Goal: Information Seeking & Learning: Learn about a topic

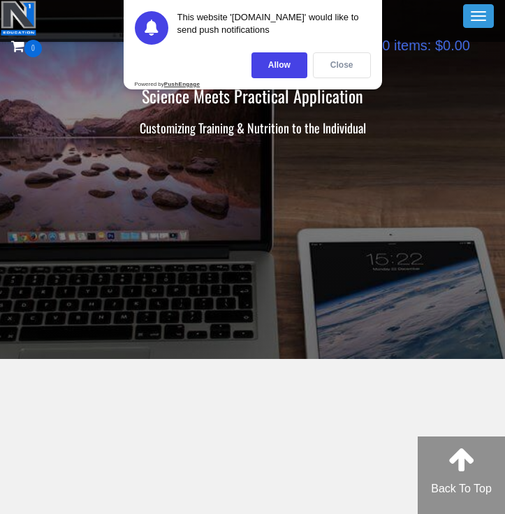
click at [335, 68] on div "Close" at bounding box center [342, 65] width 58 height 26
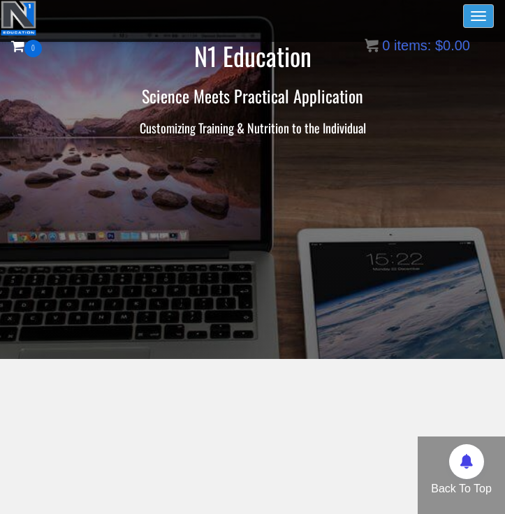
click at [466, 14] on button "Toggle navigation" at bounding box center [478, 16] width 31 height 24
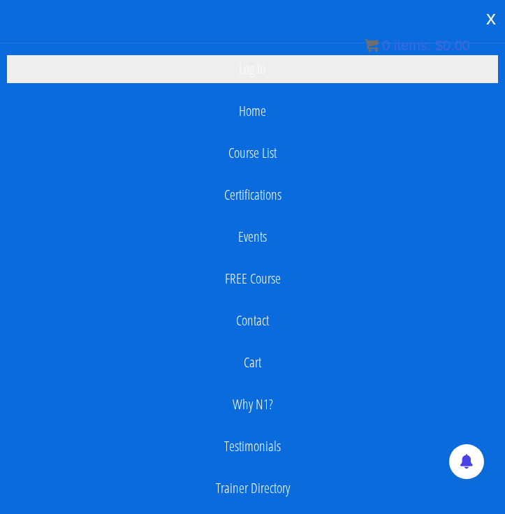
click at [287, 68] on link "Log In" at bounding box center [252, 69] width 491 height 28
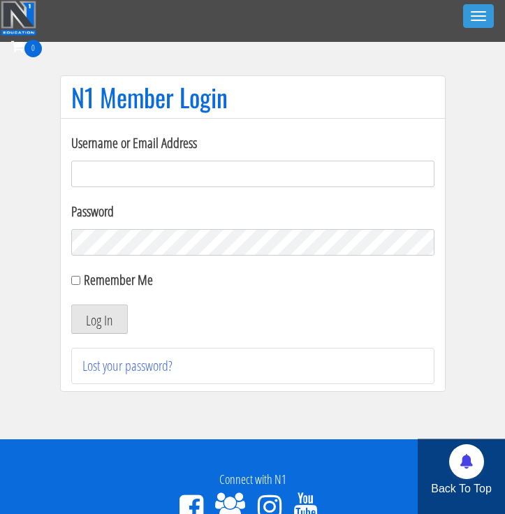
click at [254, 179] on input "Username or Email Address" at bounding box center [252, 174] width 363 height 27
type input "georgiekean@gmail.com"
click at [109, 324] on button "Log In" at bounding box center [99, 318] width 57 height 29
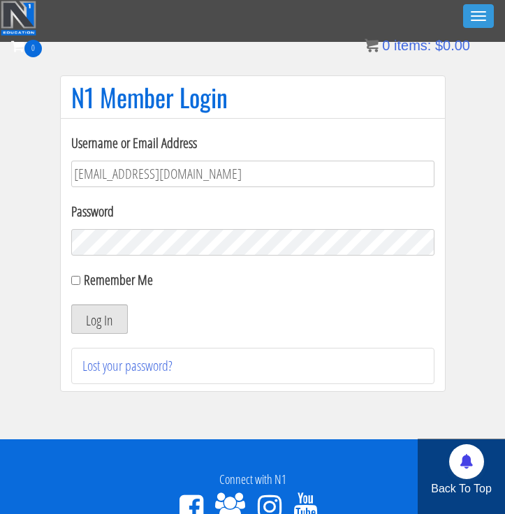
click at [107, 315] on button "Log In" at bounding box center [99, 318] width 57 height 29
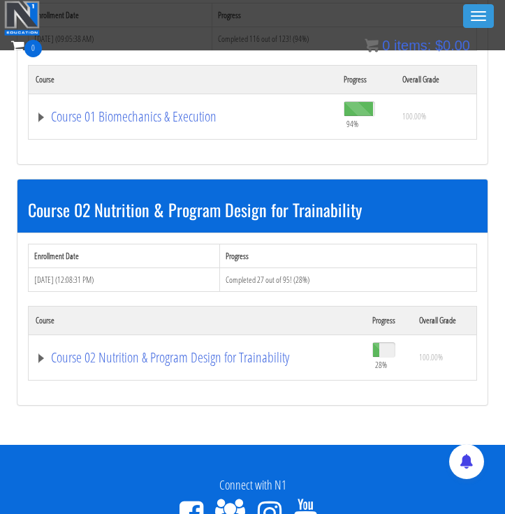
scroll to position [598, 0]
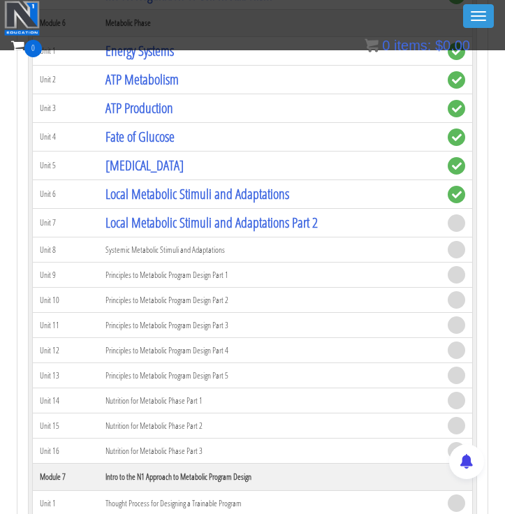
scroll to position [1579, 0]
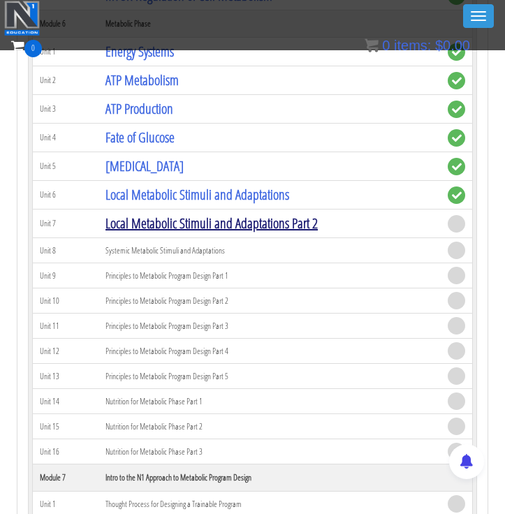
click at [281, 222] on link "Local Metabolic Stimuli and Adaptations Part 2" at bounding box center [211, 223] width 212 height 19
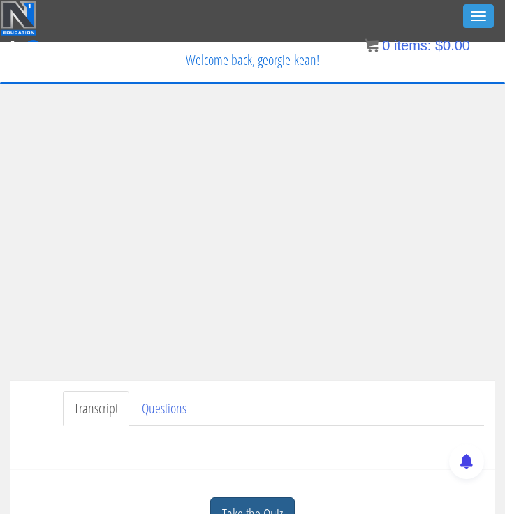
click at [227, 508] on link "Take the Quiz" at bounding box center [252, 514] width 84 height 34
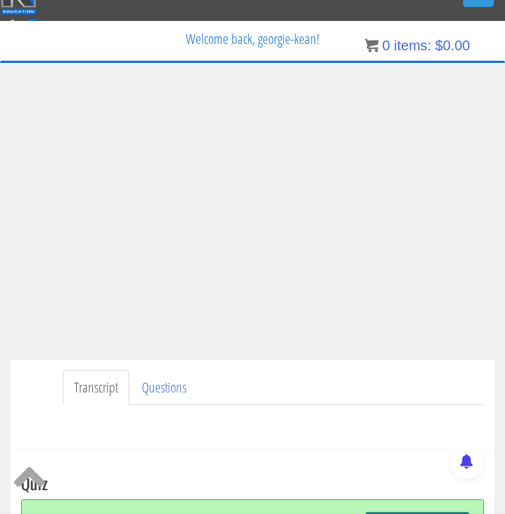
scroll to position [26, 0]
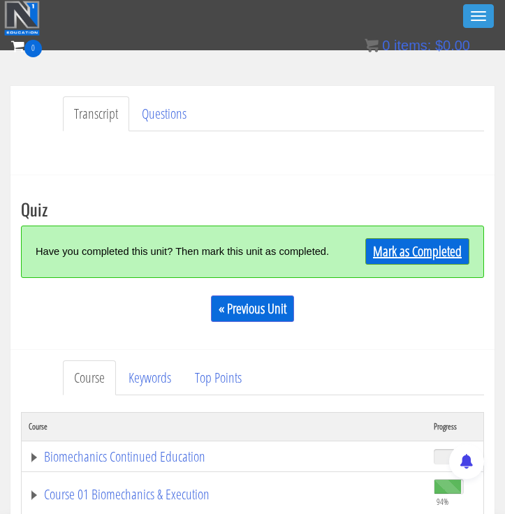
click at [423, 252] on link "Mark as Completed" at bounding box center [417, 251] width 104 height 27
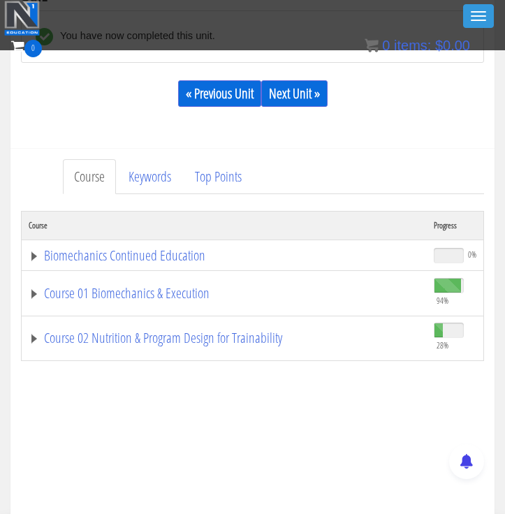
scroll to position [470, 0]
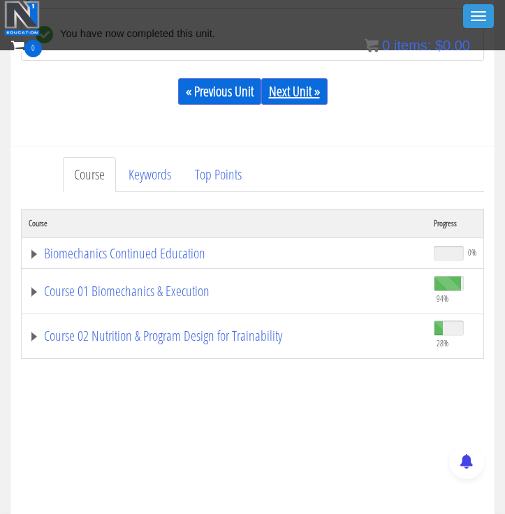
click at [290, 89] on link "Next Unit »" at bounding box center [294, 91] width 66 height 27
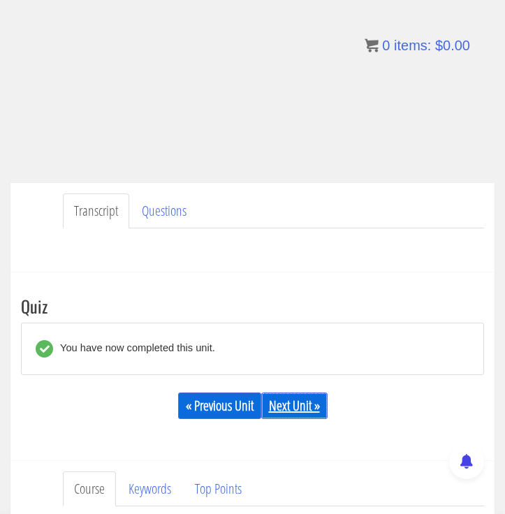
scroll to position [165, 0]
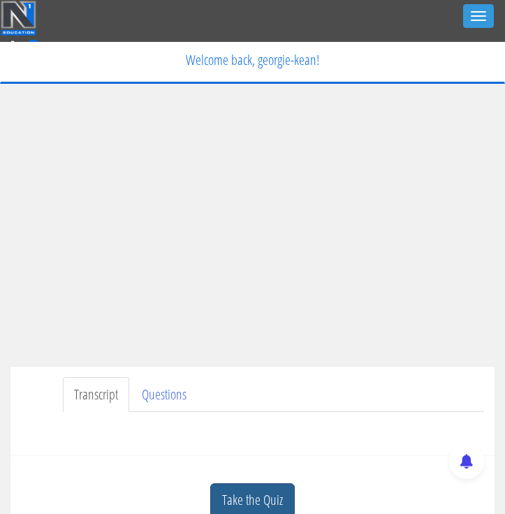
click at [235, 502] on link "Take the Quiz" at bounding box center [252, 500] width 84 height 34
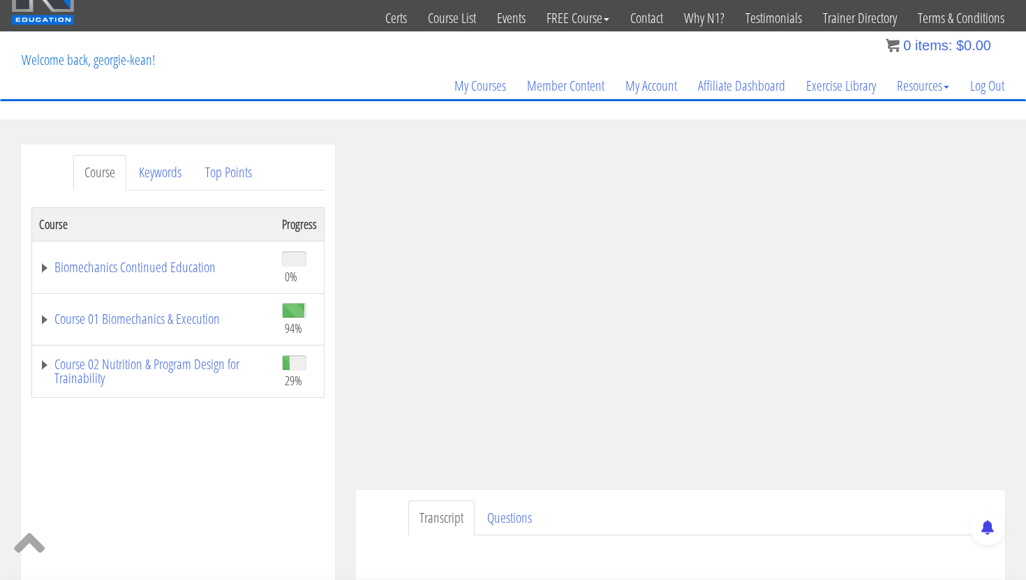
scroll to position [42, 0]
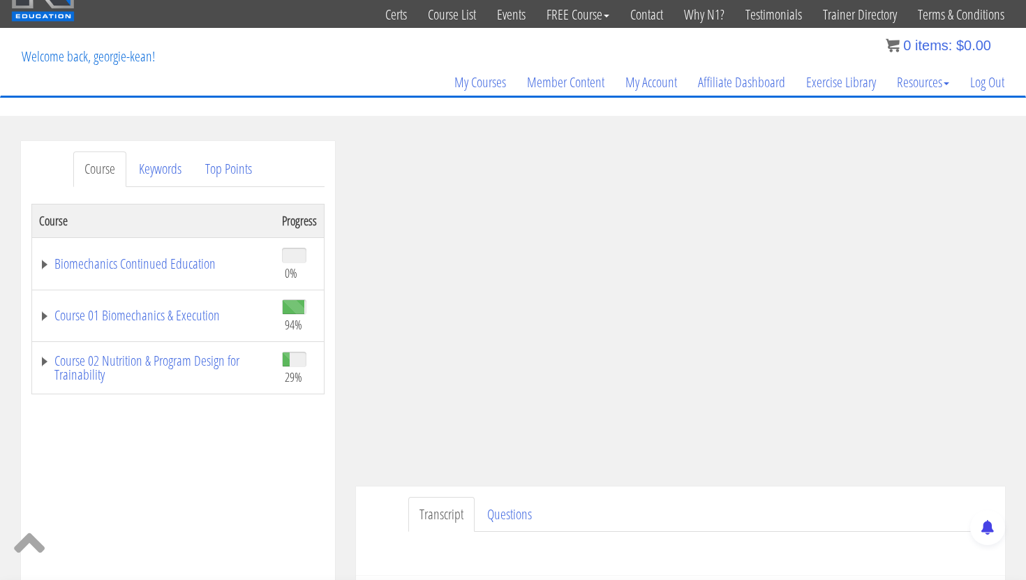
click at [343, 450] on div "Course Keywords Top Points Course Progress Biomechanics Continued Education 0% …" at bounding box center [177, 535] width 335 height 788
click at [343, 432] on div "Course Keywords Top Points Course Progress Biomechanics Continued Education 0% …" at bounding box center [177, 535] width 335 height 788
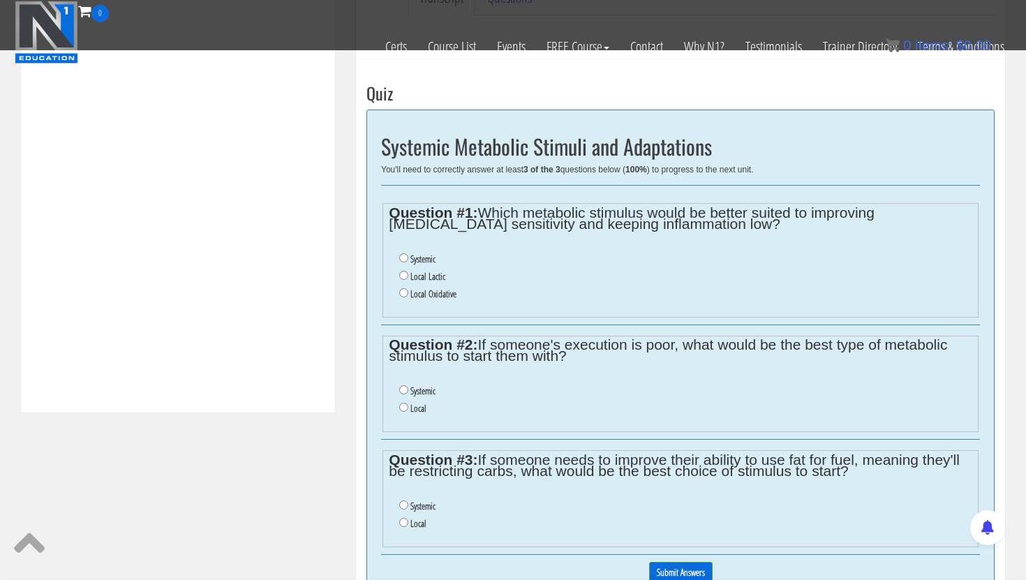
scroll to position [469, 0]
click at [348, 264] on div "Georgie Kean georgiekean@gmail.com 2025-08-26 83.57.198.33 Transcript Questions…" at bounding box center [681, 150] width 670 height 1049
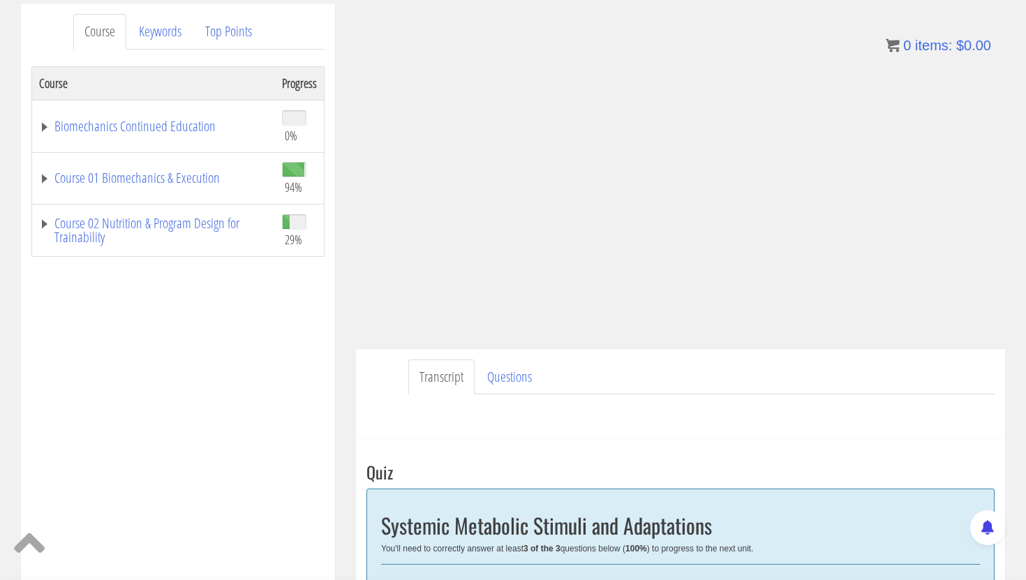
scroll to position [187, 0]
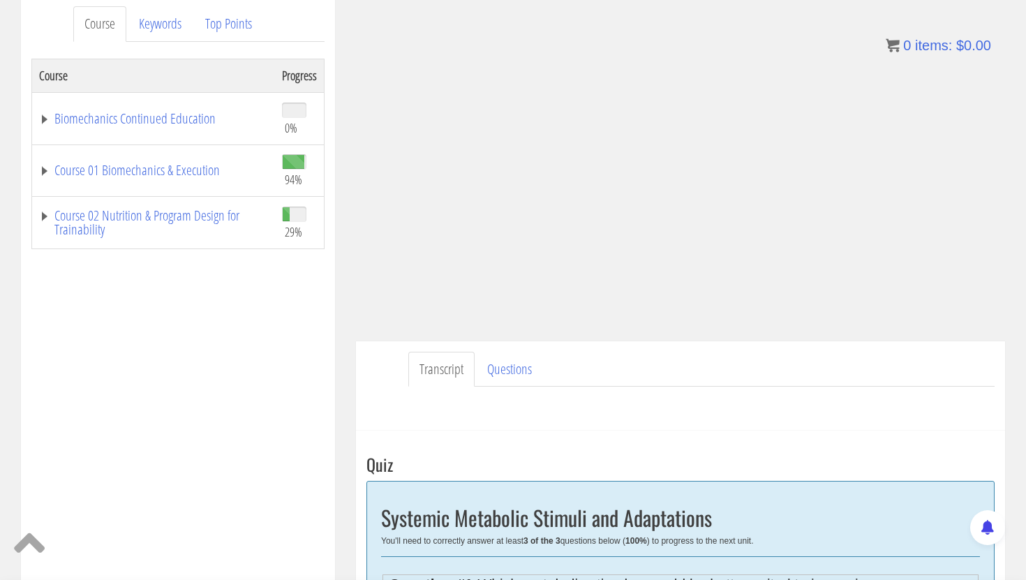
click at [163, 438] on div "Course Progress Biomechanics Continued Education 0% Module 1 Continued Educatio…" at bounding box center [177, 408] width 293 height 698
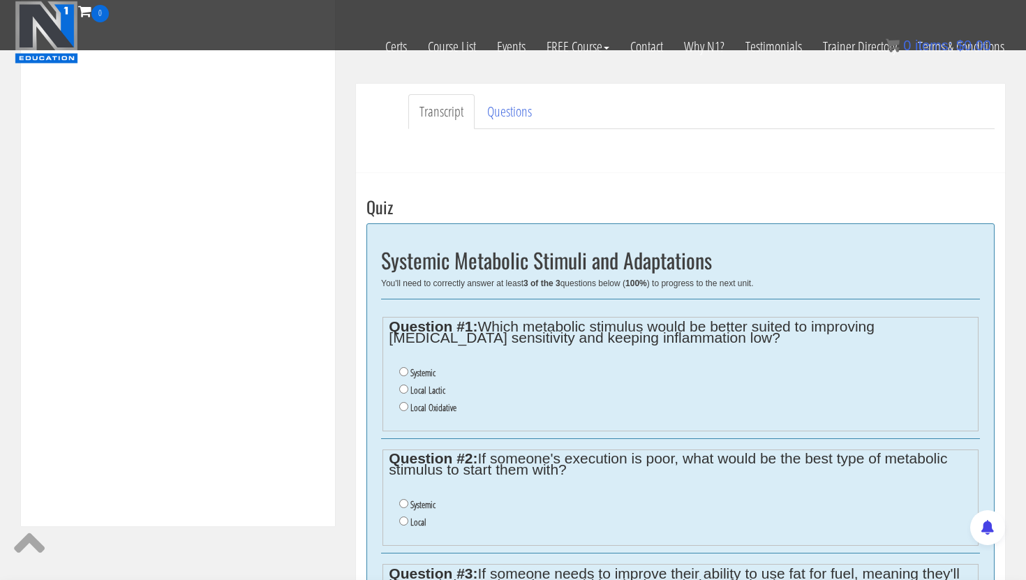
scroll to position [371, 0]
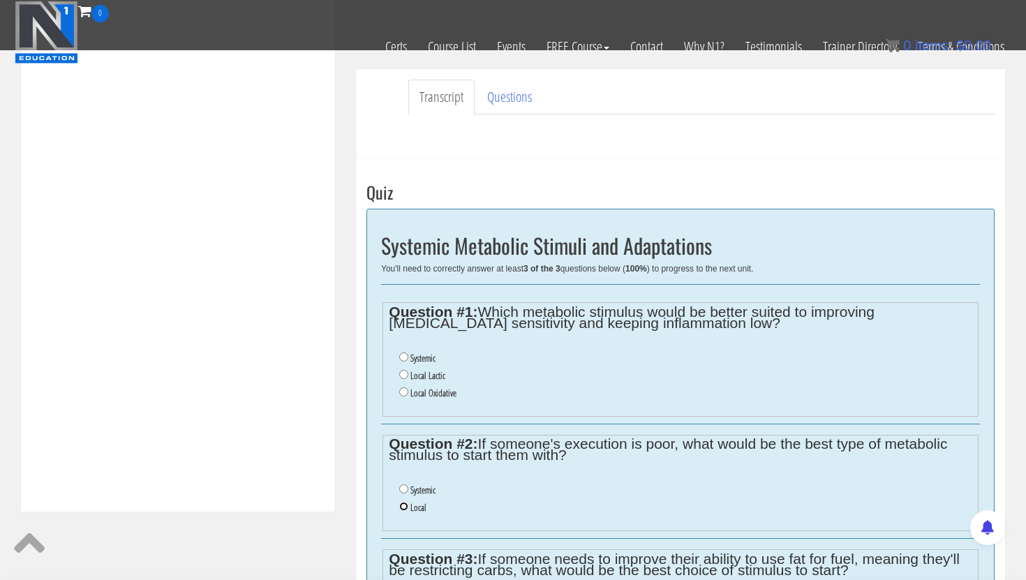
click at [402, 506] on input "Local" at bounding box center [403, 506] width 9 height 9
radio input "true"
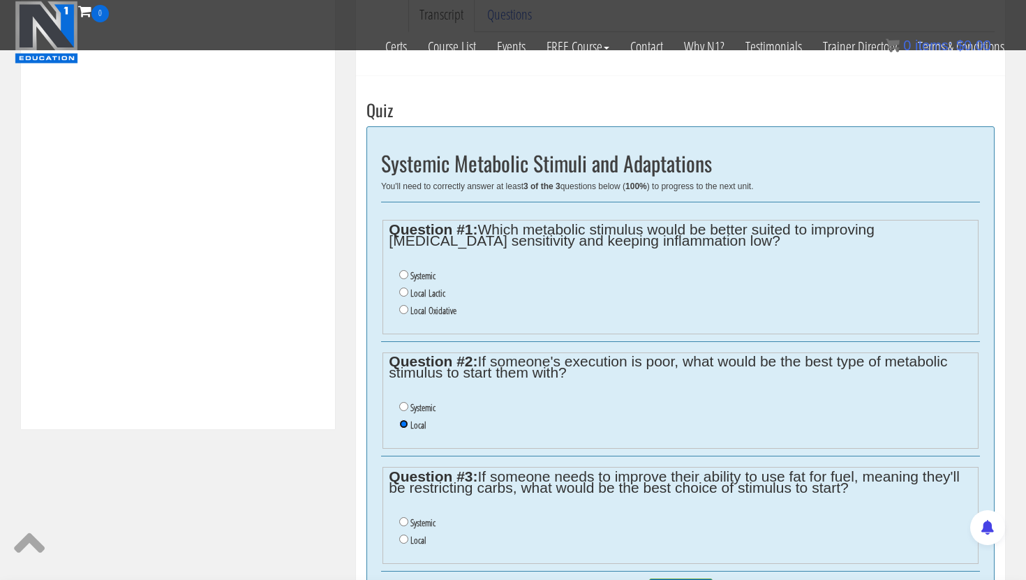
scroll to position [455, 0]
click at [404, 406] on input "Systemic" at bounding box center [403, 405] width 9 height 9
radio input "true"
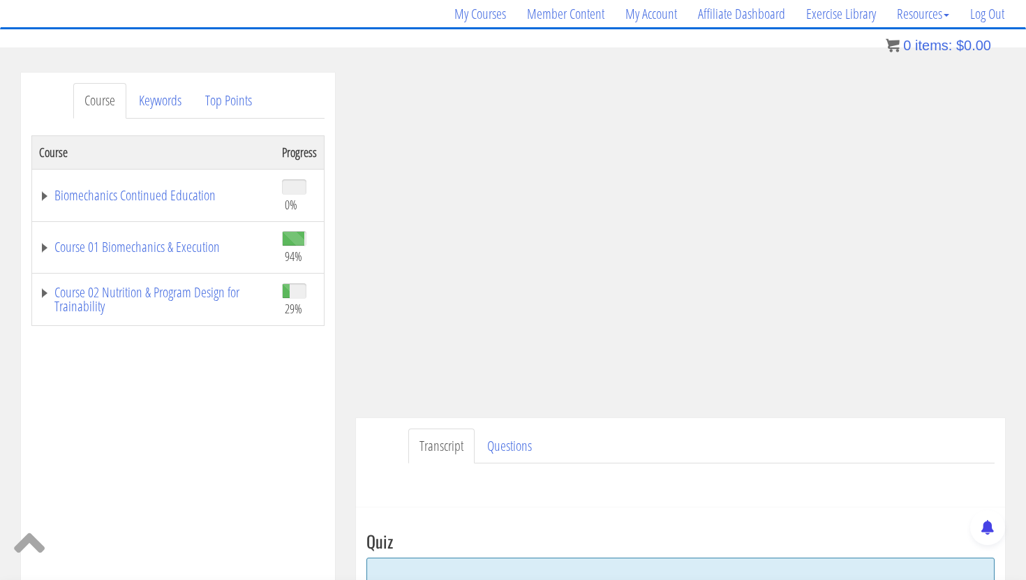
scroll to position [0, 0]
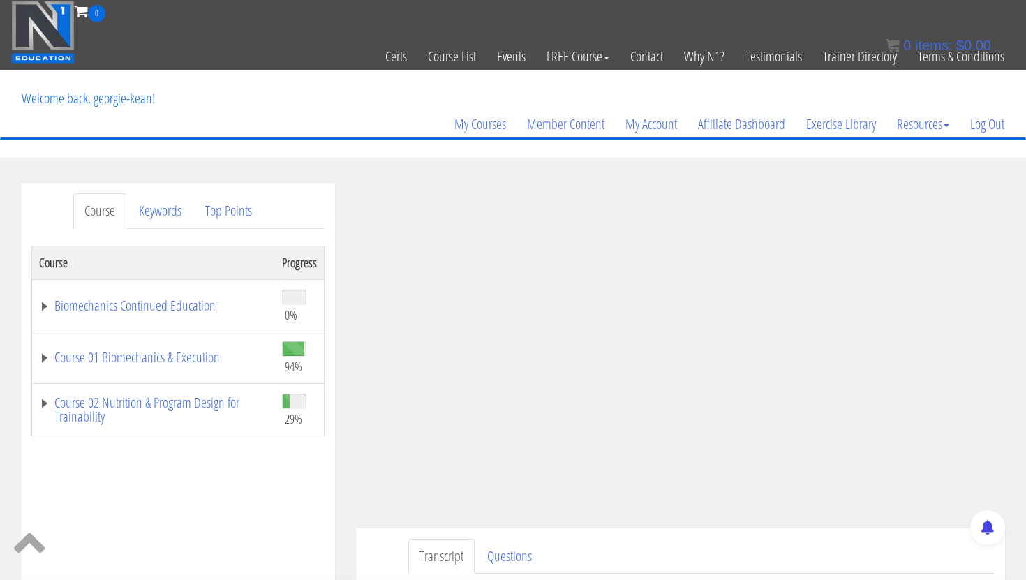
click at [325, 512] on div "Course Keywords Top Points Course Progress Biomechanics Continued Education 0% …" at bounding box center [178, 577] width 314 height 788
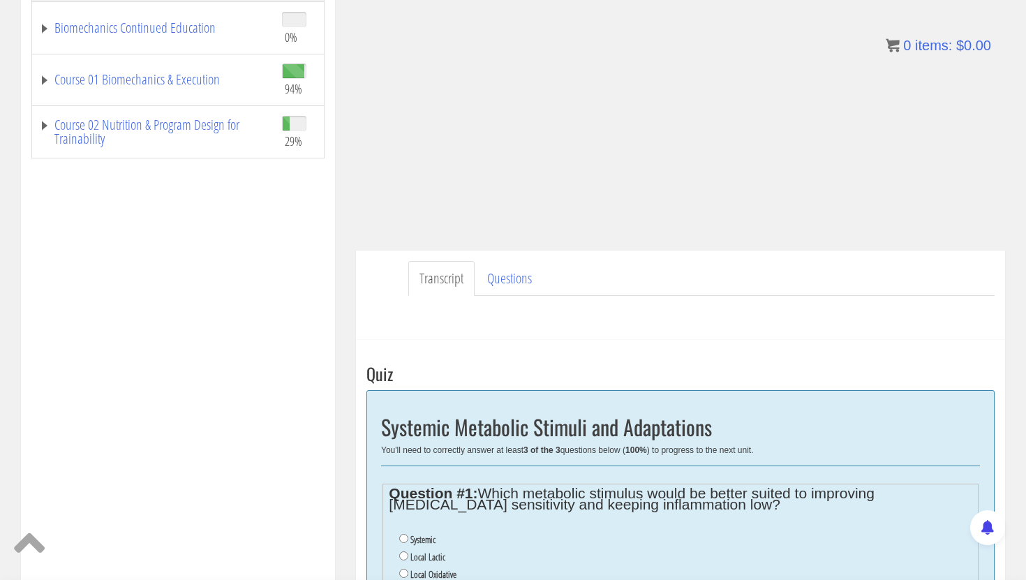
scroll to position [327, 0]
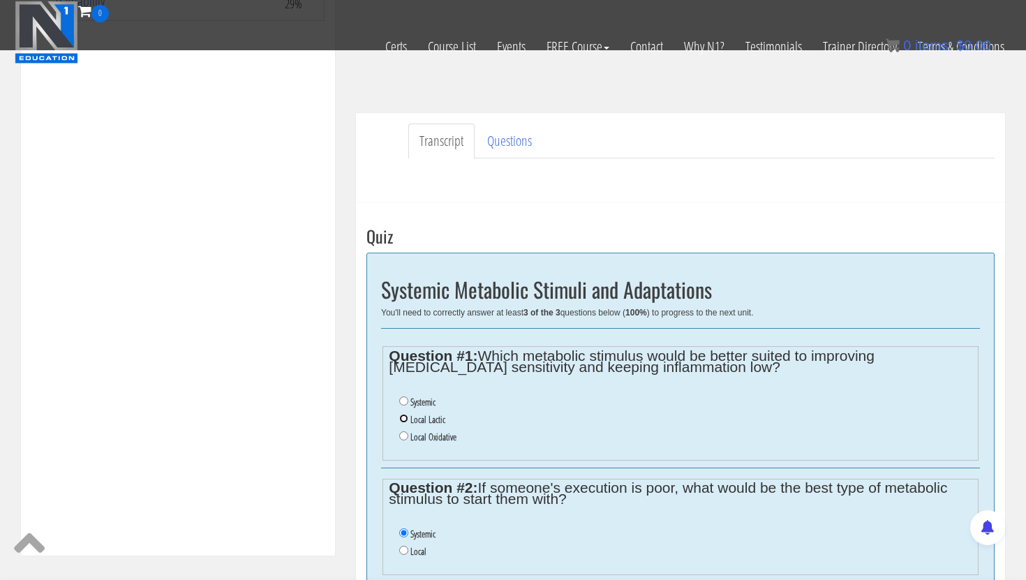
click at [401, 418] on input "Local Lactic" at bounding box center [403, 418] width 9 height 9
radio input "true"
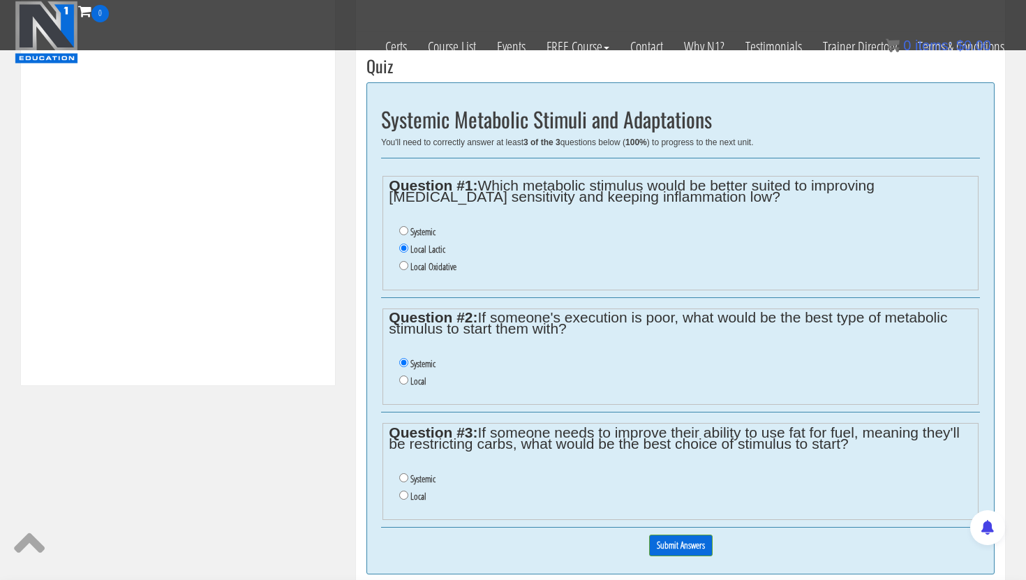
scroll to position [501, 0]
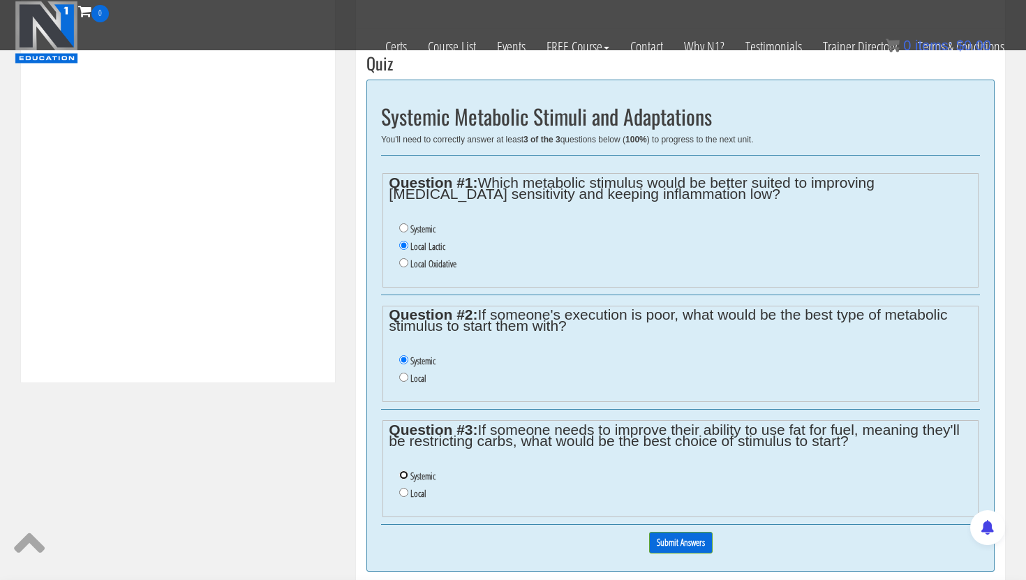
click at [404, 475] on input "Systemic" at bounding box center [403, 475] width 9 height 9
radio input "true"
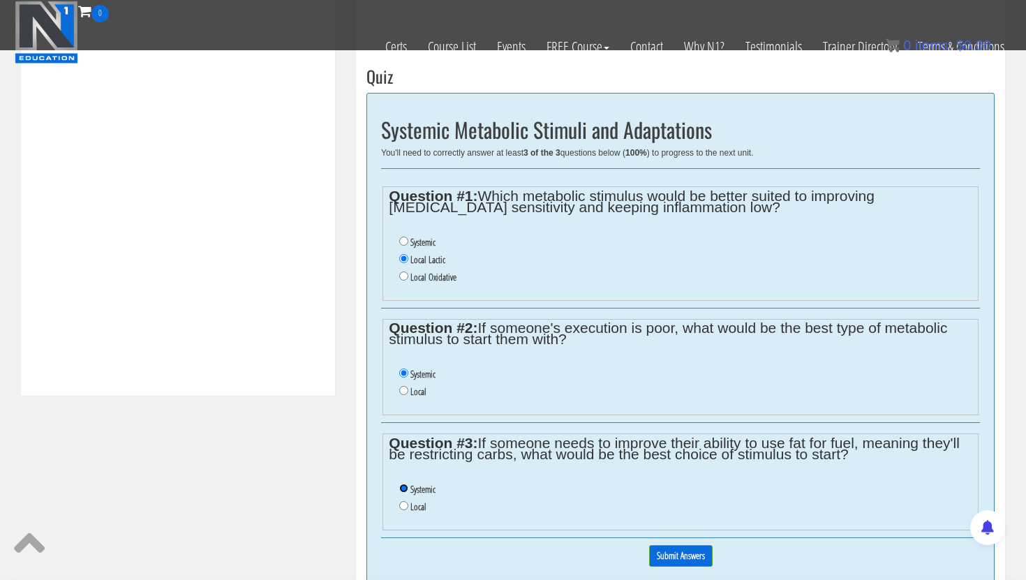
scroll to position [492, 0]
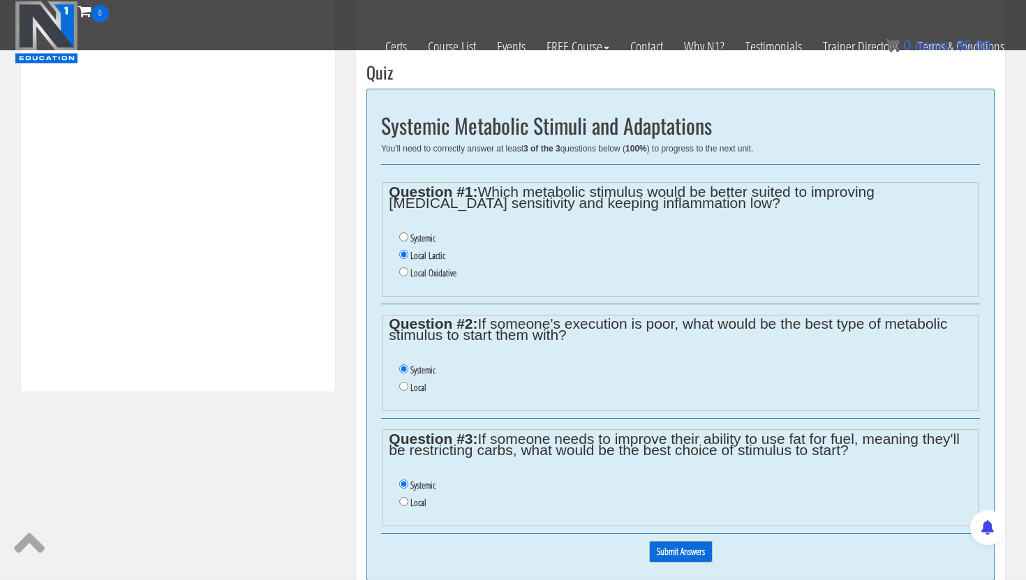
click at [504, 513] on input "Submit Answers" at bounding box center [681, 552] width 64 height 22
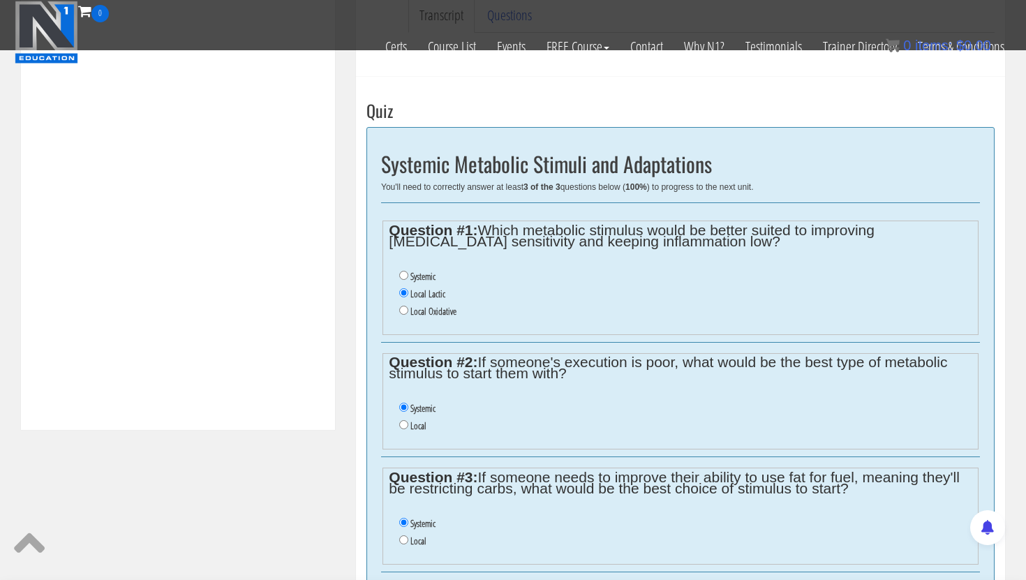
scroll to position [483, 0]
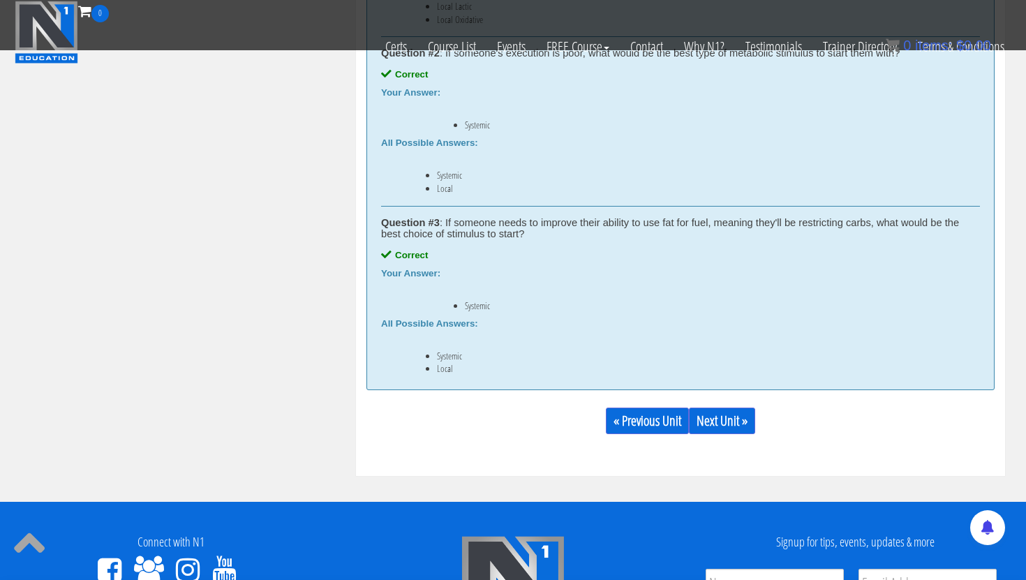
scroll to position [933, 0]
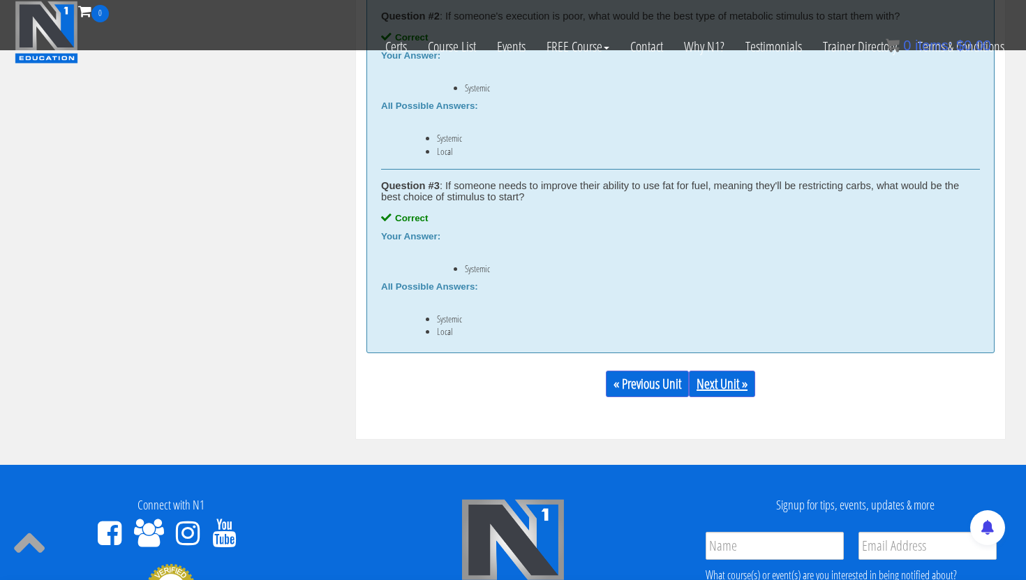
click at [504, 376] on link "Next Unit »" at bounding box center [722, 384] width 66 height 27
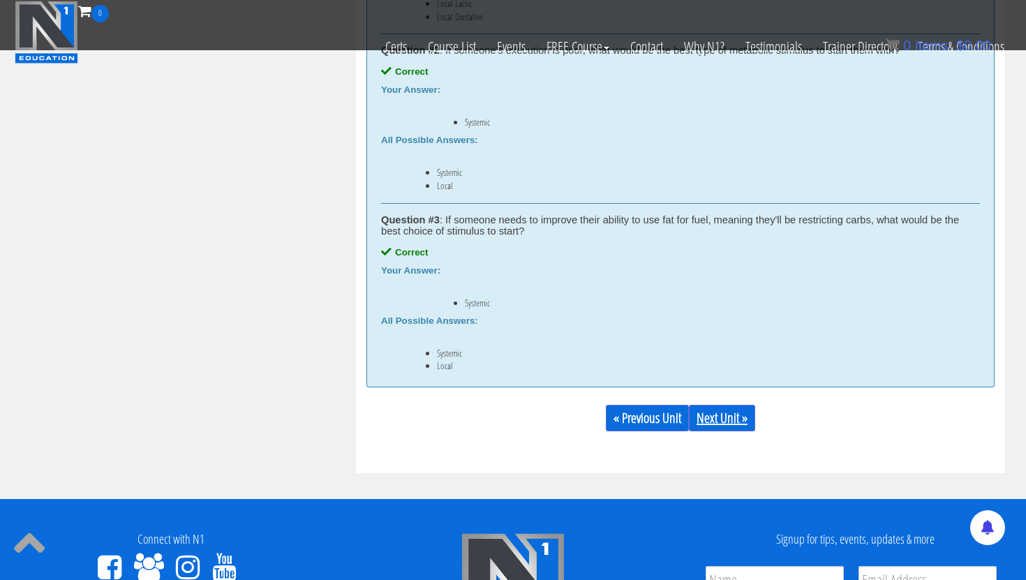
scroll to position [824, 0]
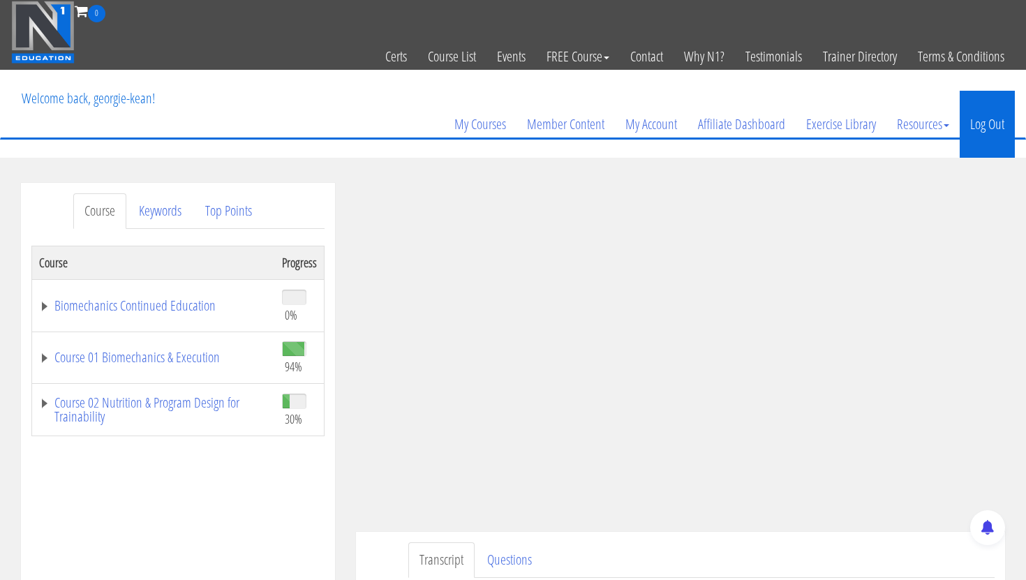
click at [982, 127] on link "Log Out" at bounding box center [987, 124] width 55 height 67
